Goal: Task Accomplishment & Management: Manage account settings

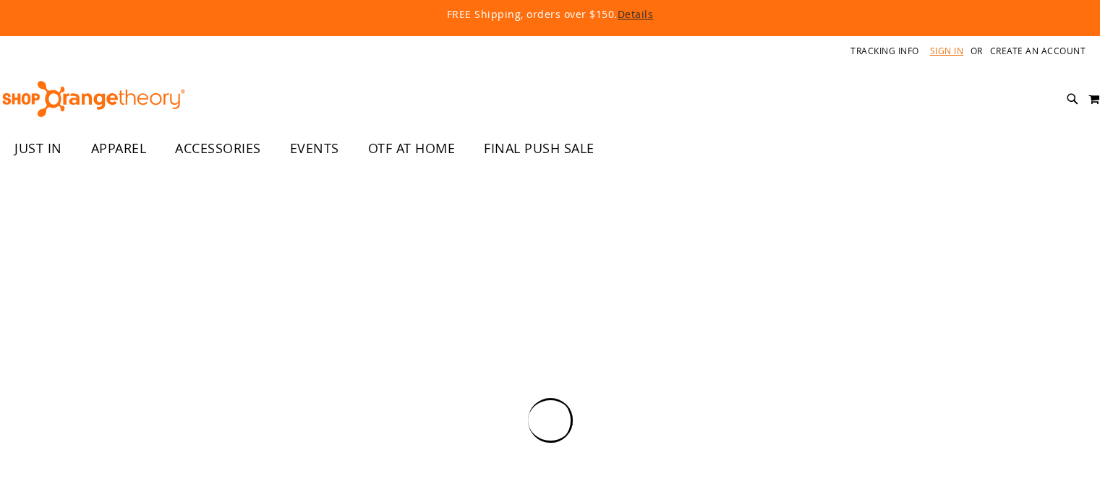
click at [950, 51] on link "Sign In" at bounding box center [947, 51] width 34 height 12
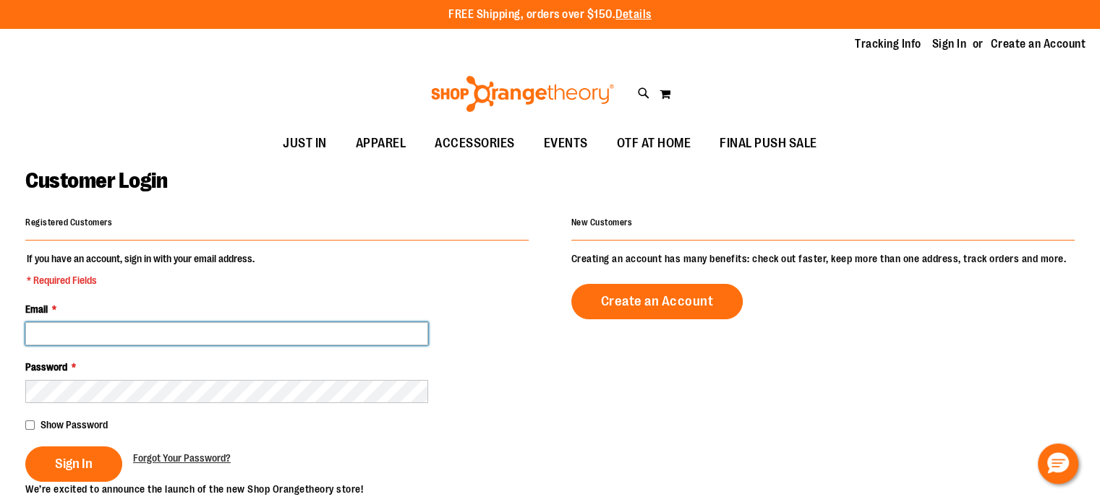
click at [396, 341] on input "Email *" at bounding box center [226, 333] width 403 height 23
click at [421, 333] on input "Email *" at bounding box center [226, 333] width 403 height 23
type input "**********"
